Goal: Task Accomplishment & Management: Use online tool/utility

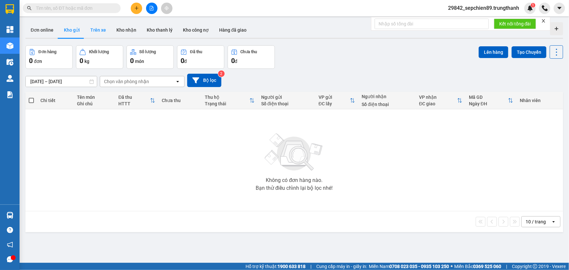
click at [98, 34] on button "Trên xe" at bounding box center [98, 30] width 26 height 16
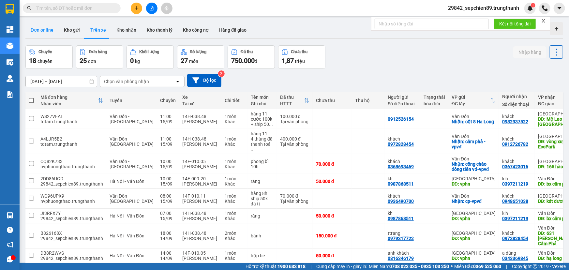
click at [49, 33] on button "Đơn online" at bounding box center [41, 30] width 33 height 16
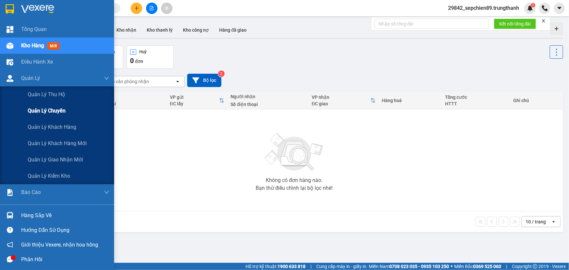
click at [53, 110] on span "Quản lý chuyến" at bounding box center [47, 111] width 38 height 8
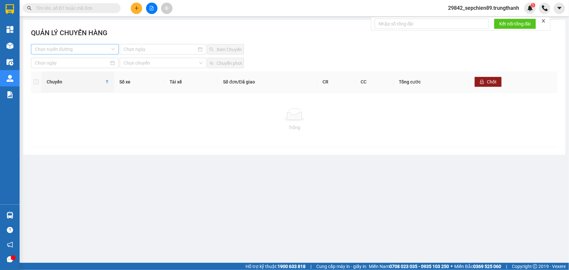
click at [60, 53] on input "search" at bounding box center [72, 49] width 75 height 10
click at [63, 71] on div "Vân Đồn - [GEOGRAPHIC_DATA]" at bounding box center [75, 72] width 80 height 7
click at [183, 45] on div at bounding box center [163, 49] width 87 height 10
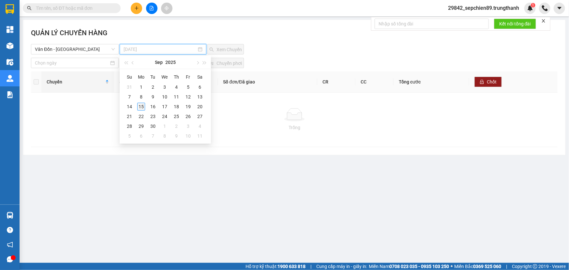
type input "[DATE]"
click at [143, 106] on div "15" at bounding box center [141, 107] width 8 height 8
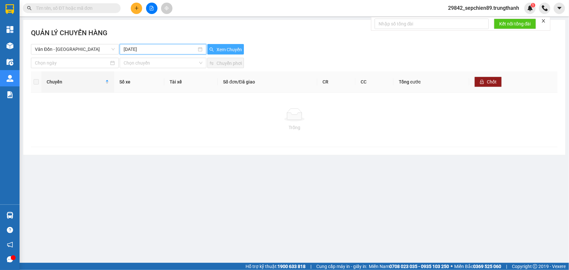
click at [235, 44] on button "Xem Chuyến" at bounding box center [225, 49] width 37 height 10
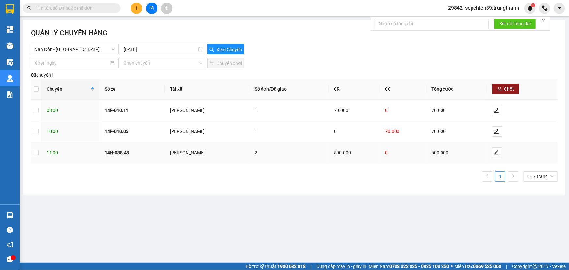
click at [219, 156] on td "[PERSON_NAME]" at bounding box center [207, 152] width 85 height 21
click at [500, 154] on span "edit" at bounding box center [497, 152] width 10 height 5
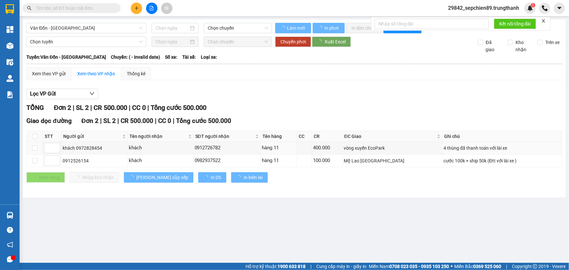
type input "[DATE]"
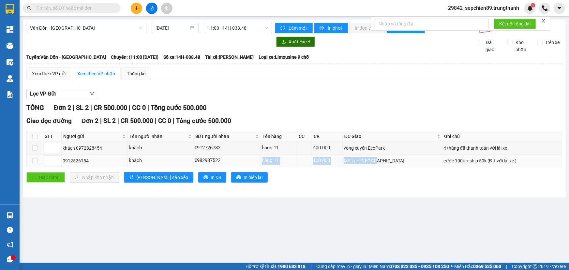
drag, startPoint x: 262, startPoint y: 160, endPoint x: 405, endPoint y: 163, distance: 143.4
click at [404, 163] on tr "0912526154 khách 0982937522 hàng 11 100.000 Mộ [GEOGRAPHIC_DATA] cước 100k + sh…" at bounding box center [294, 160] width 535 height 13
click at [406, 163] on div "Mộ Lao [GEOGRAPHIC_DATA]" at bounding box center [392, 160] width 97 height 7
drag, startPoint x: 452, startPoint y: 163, endPoint x: 508, endPoint y: 163, distance: 56.4
click at [508, 163] on tr "0912526154 khách 0982937522 hàng 11 100.000 Mộ [GEOGRAPHIC_DATA] cước 100k + sh…" at bounding box center [294, 160] width 535 height 13
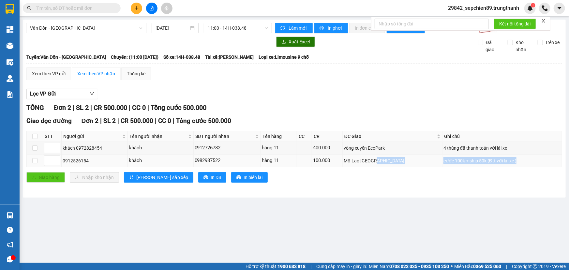
click at [508, 163] on div "cước 100k + ship 50k (Đtt với lái xe )" at bounding box center [501, 160] width 117 height 7
drag, startPoint x: 518, startPoint y: 160, endPoint x: 381, endPoint y: 160, distance: 136.9
click at [398, 160] on tr "0912526154 khách 0982937522 hàng 11 100.000 Mộ [GEOGRAPHIC_DATA] cước 100k + sh…" at bounding box center [294, 160] width 535 height 13
click at [381, 160] on div "Mộ Lao [GEOGRAPHIC_DATA]" at bounding box center [392, 160] width 97 height 7
drag, startPoint x: 509, startPoint y: 163, endPoint x: 532, endPoint y: 166, distance: 23.4
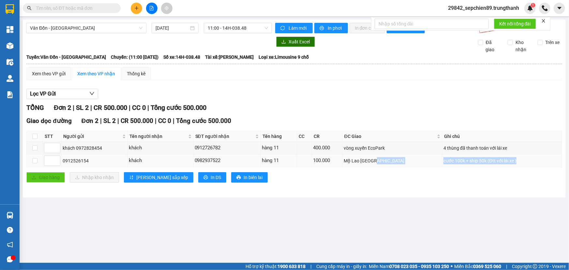
click at [531, 166] on tr "0912526154 khách 0982937522 hàng 11 100.000 Mộ [GEOGRAPHIC_DATA] cước 100k + sh…" at bounding box center [294, 160] width 535 height 13
click at [532, 166] on td "cước 100k + ship 50k (Đtt với lái xe )" at bounding box center [502, 160] width 120 height 13
drag, startPoint x: 447, startPoint y: 161, endPoint x: 254, endPoint y: 161, distance: 193.6
click at [267, 161] on tr "0912526154 khách 0982937522 hàng 11 100.000 Mộ [GEOGRAPHIC_DATA] cước 100k + sh…" at bounding box center [294, 160] width 535 height 13
click at [246, 160] on div "0982937522" at bounding box center [227, 161] width 65 height 8
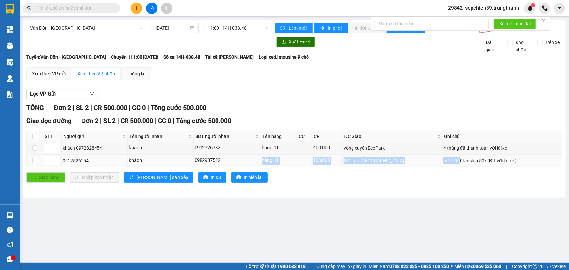
drag, startPoint x: 250, startPoint y: 160, endPoint x: 452, endPoint y: 160, distance: 201.7
click at [451, 160] on tr "0912526154 khách 0982937522 hàng 11 100.000 Mộ [GEOGRAPHIC_DATA] cước 100k + sh…" at bounding box center [294, 160] width 535 height 13
click at [454, 160] on div "cước 100k + ship 50k (Đtt với lái xe )" at bounding box center [501, 160] width 117 height 7
drag, startPoint x: 363, startPoint y: 160, endPoint x: 164, endPoint y: 159, distance: 199.5
click at [165, 159] on tr "0912526154 khách 0982937522 hàng 11 100.000 Mộ [GEOGRAPHIC_DATA] cước 100k + sh…" at bounding box center [294, 160] width 535 height 13
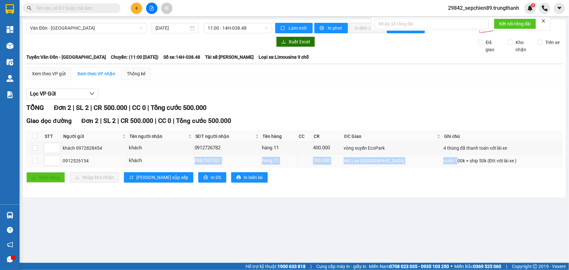
click at [164, 159] on div "khách" at bounding box center [161, 161] width 64 height 8
drag, startPoint x: 253, startPoint y: 161, endPoint x: 131, endPoint y: 161, distance: 122.5
click at [131, 161] on tr "0912526154 khách 0982937522 hàng 11 100.000 Mộ [GEOGRAPHIC_DATA] cước 100k + sh…" at bounding box center [294, 160] width 535 height 13
click at [241, 162] on div "0982937522" at bounding box center [227, 161] width 65 height 8
drag, startPoint x: 229, startPoint y: 161, endPoint x: 181, endPoint y: 161, distance: 47.6
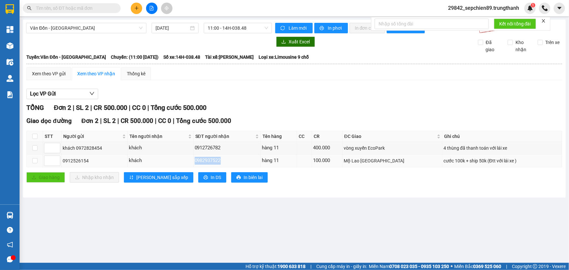
click at [181, 161] on tr "0912526154 khách 0982937522 hàng 11 100.000 Mộ [GEOGRAPHIC_DATA] cước 100k + sh…" at bounding box center [294, 160] width 535 height 13
copy tr "khách 0982937522"
